Goal: Navigation & Orientation: Find specific page/section

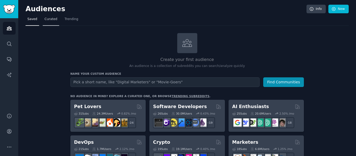
click at [50, 21] on span "Curated" at bounding box center [51, 19] width 13 height 5
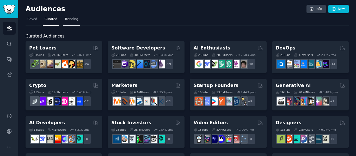
click at [69, 21] on span "Trending" at bounding box center [72, 19] width 14 height 5
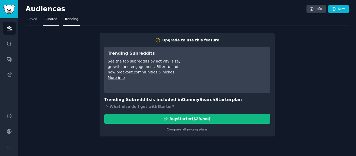
click at [45, 19] on span "Curated" at bounding box center [51, 19] width 13 height 5
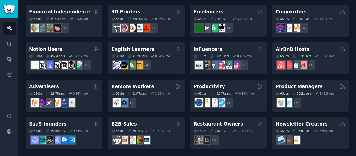
scroll to position [261, 0]
